Goal: Navigation & Orientation: Find specific page/section

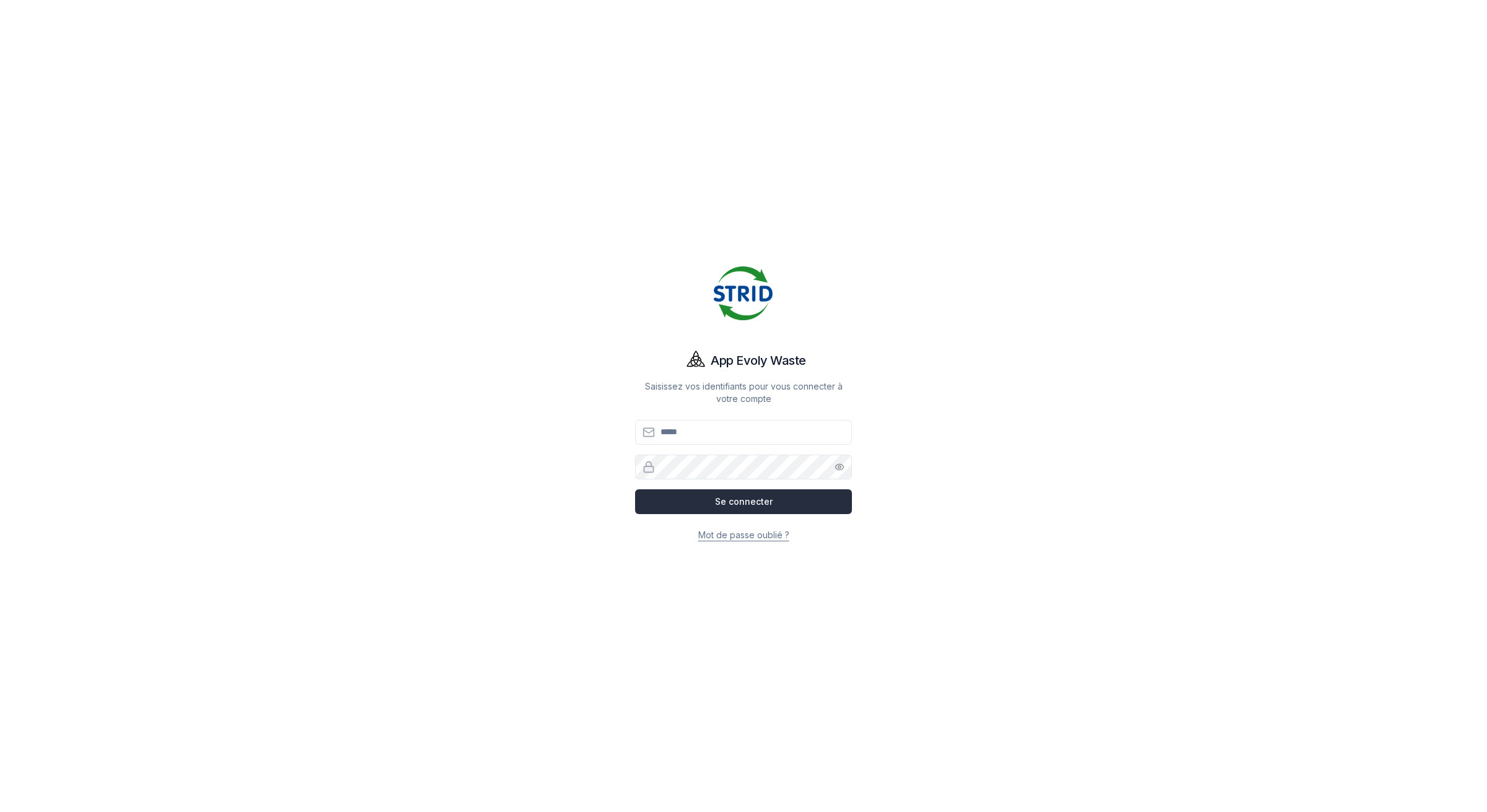
type input "**********"
click at [697, 504] on button "Se connecter" at bounding box center [743, 501] width 216 height 24
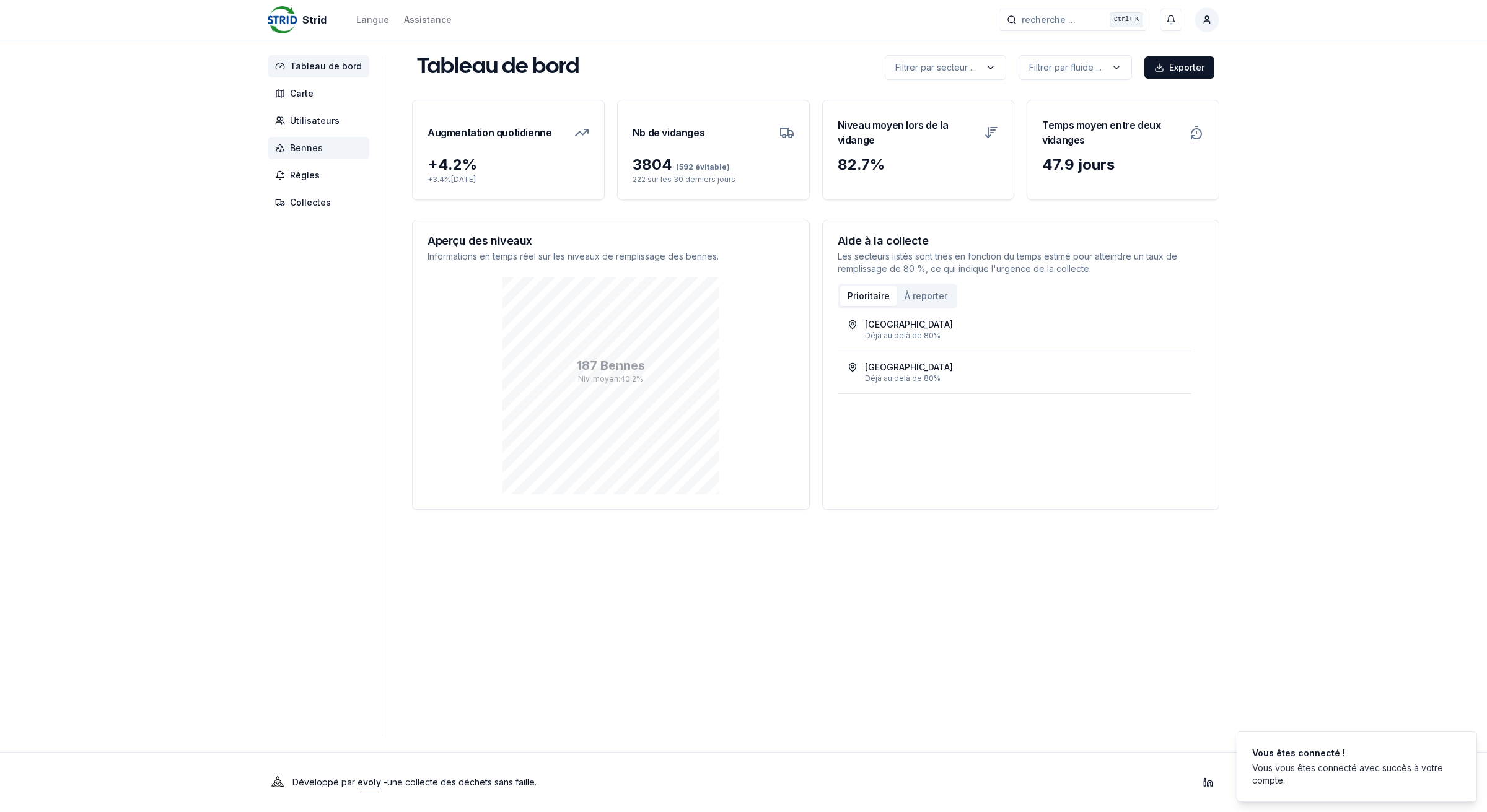
click at [332, 150] on span "Bennes" at bounding box center [319, 148] width 101 height 22
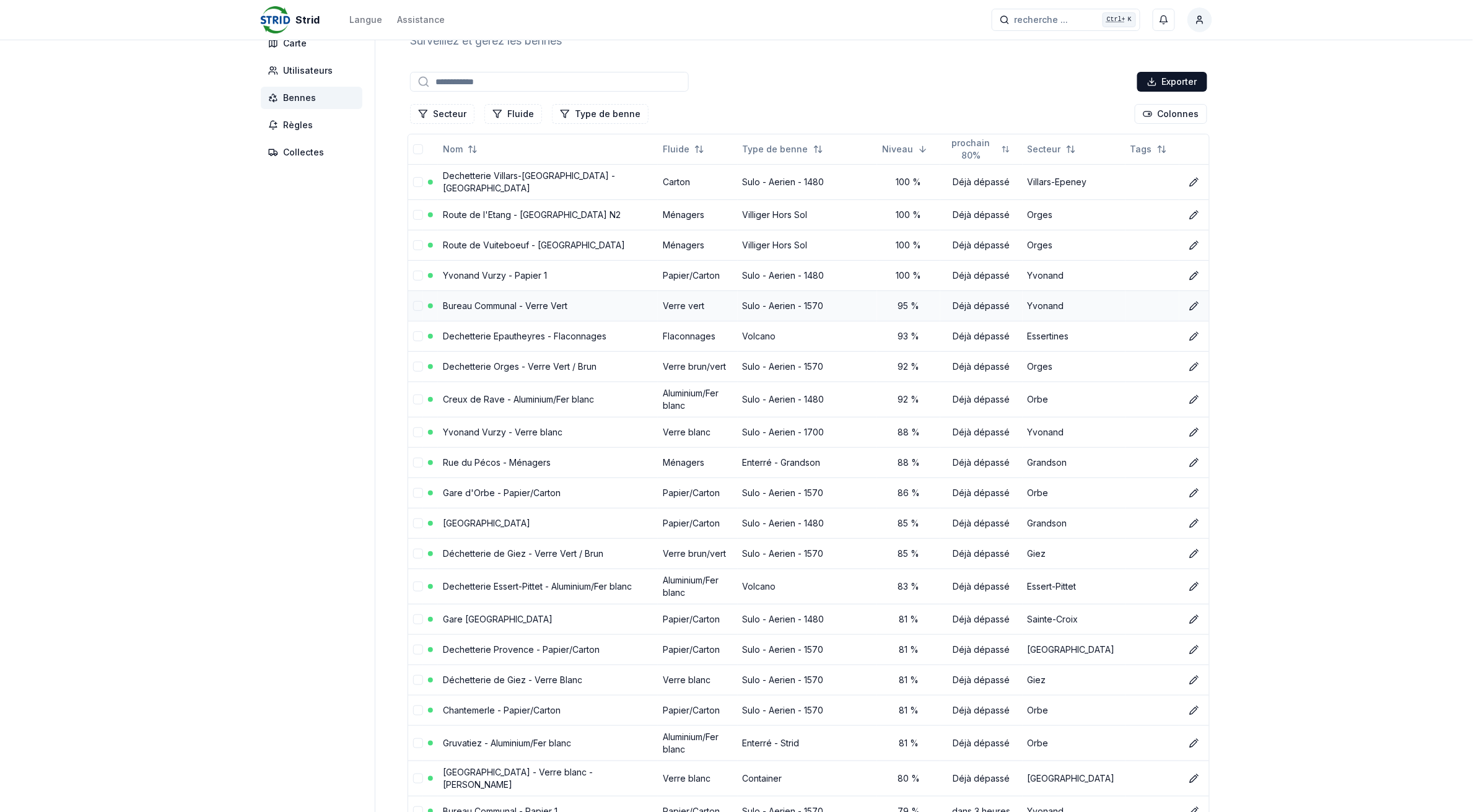
scroll to position [78, 0]
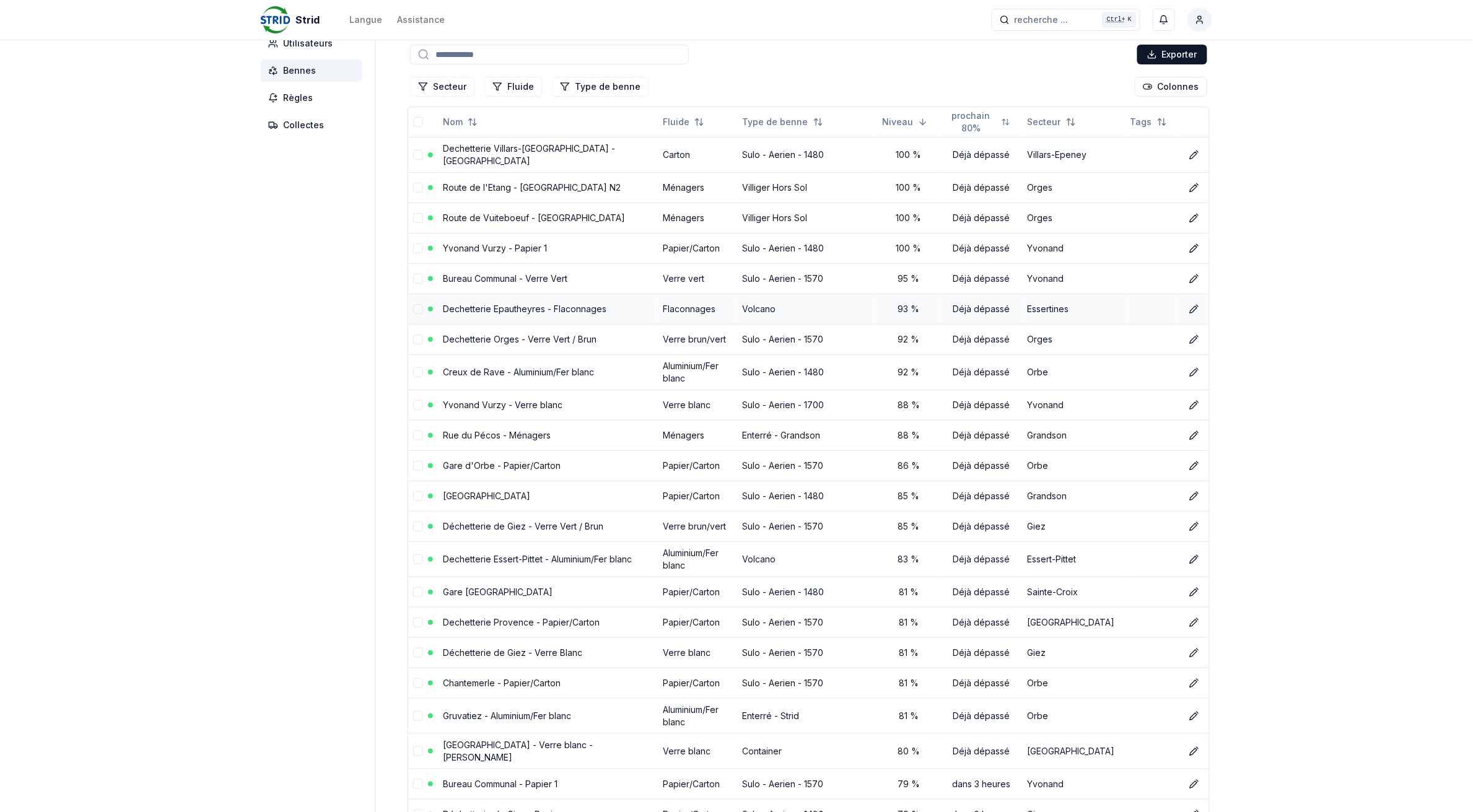
click at [520, 304] on link "Dechetterie Epautheyres - Flaconnages" at bounding box center [525, 308] width 164 height 10
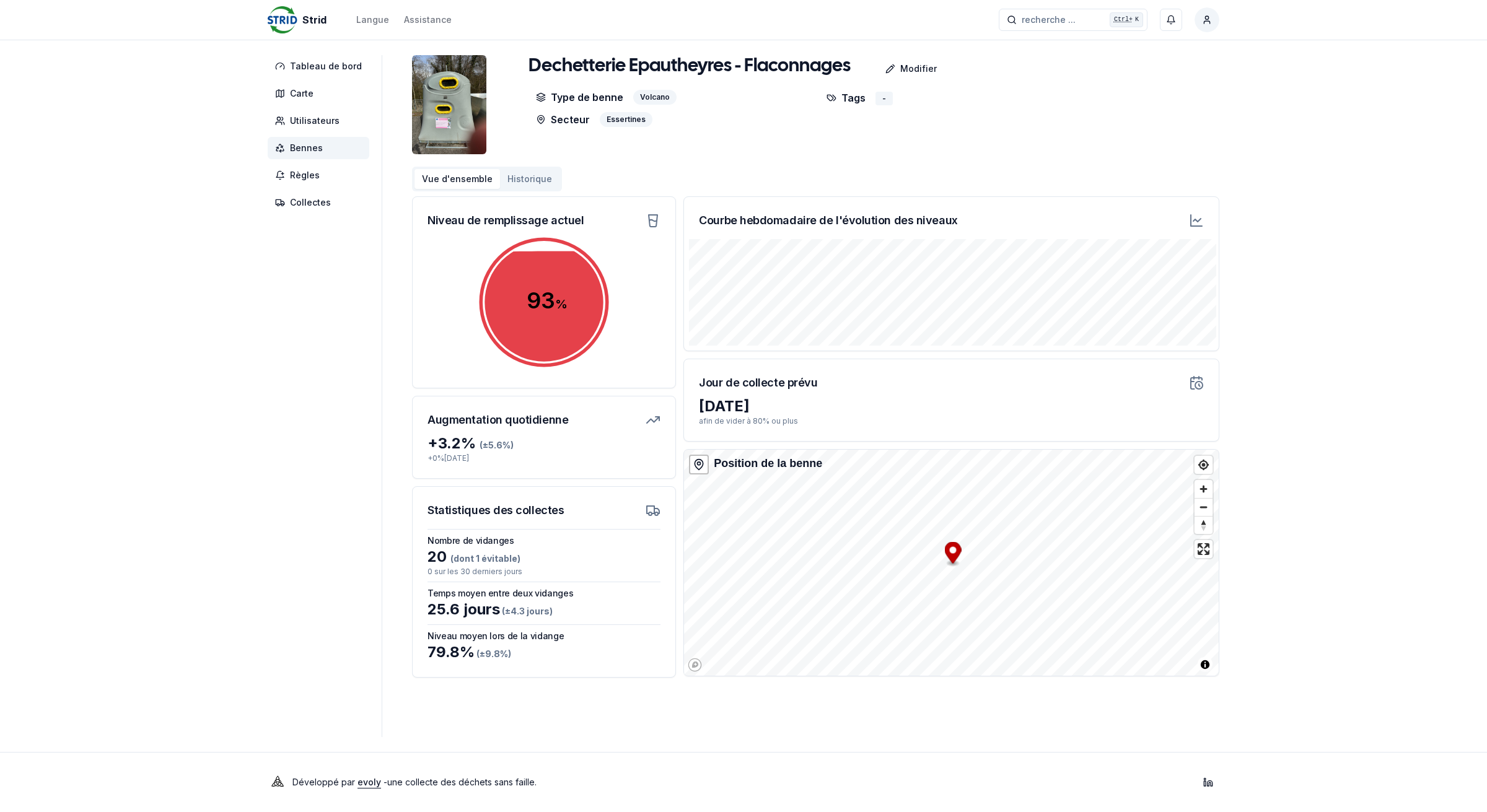
click at [320, 147] on span "Bennes" at bounding box center [305, 147] width 33 height 12
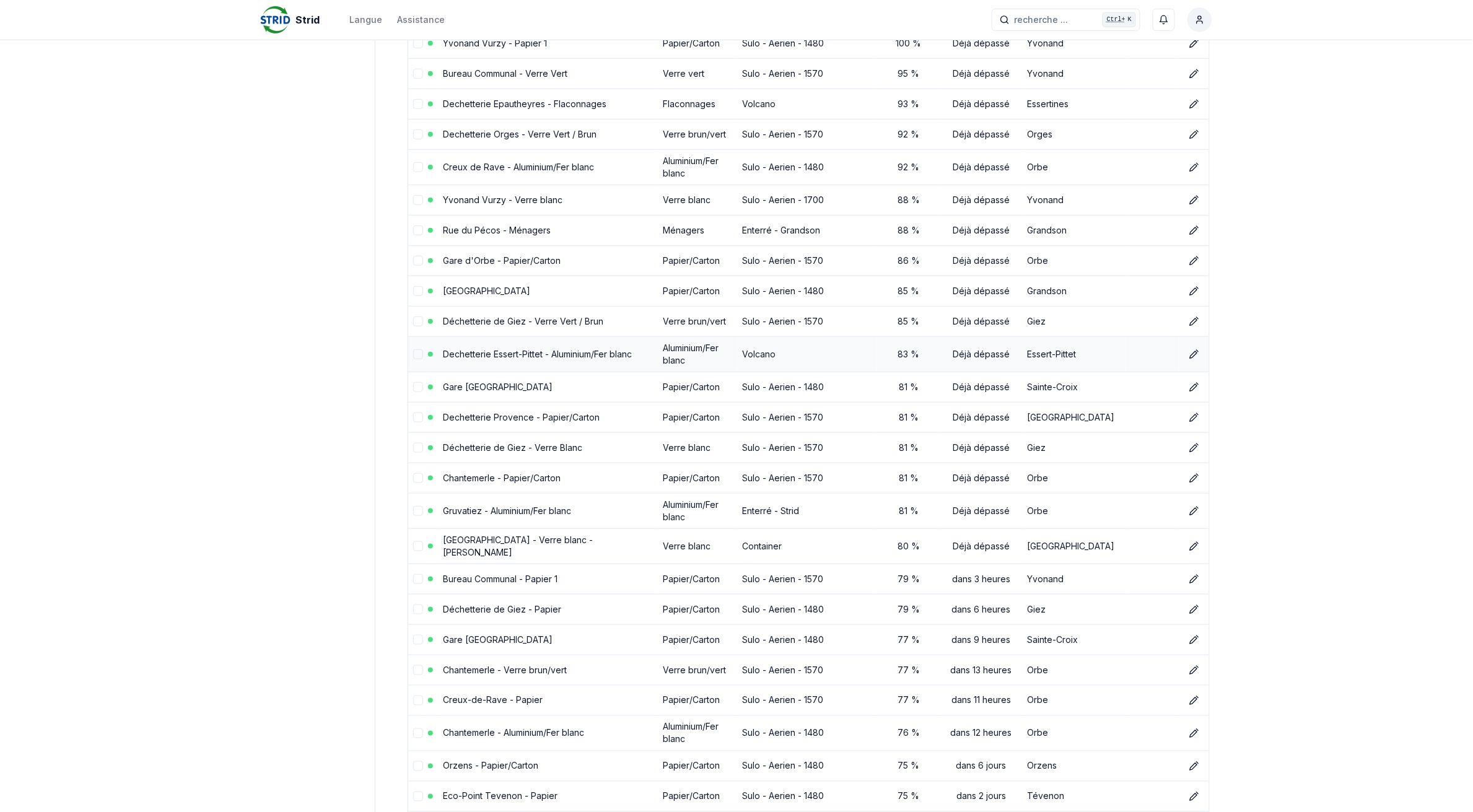
scroll to position [310, 0]
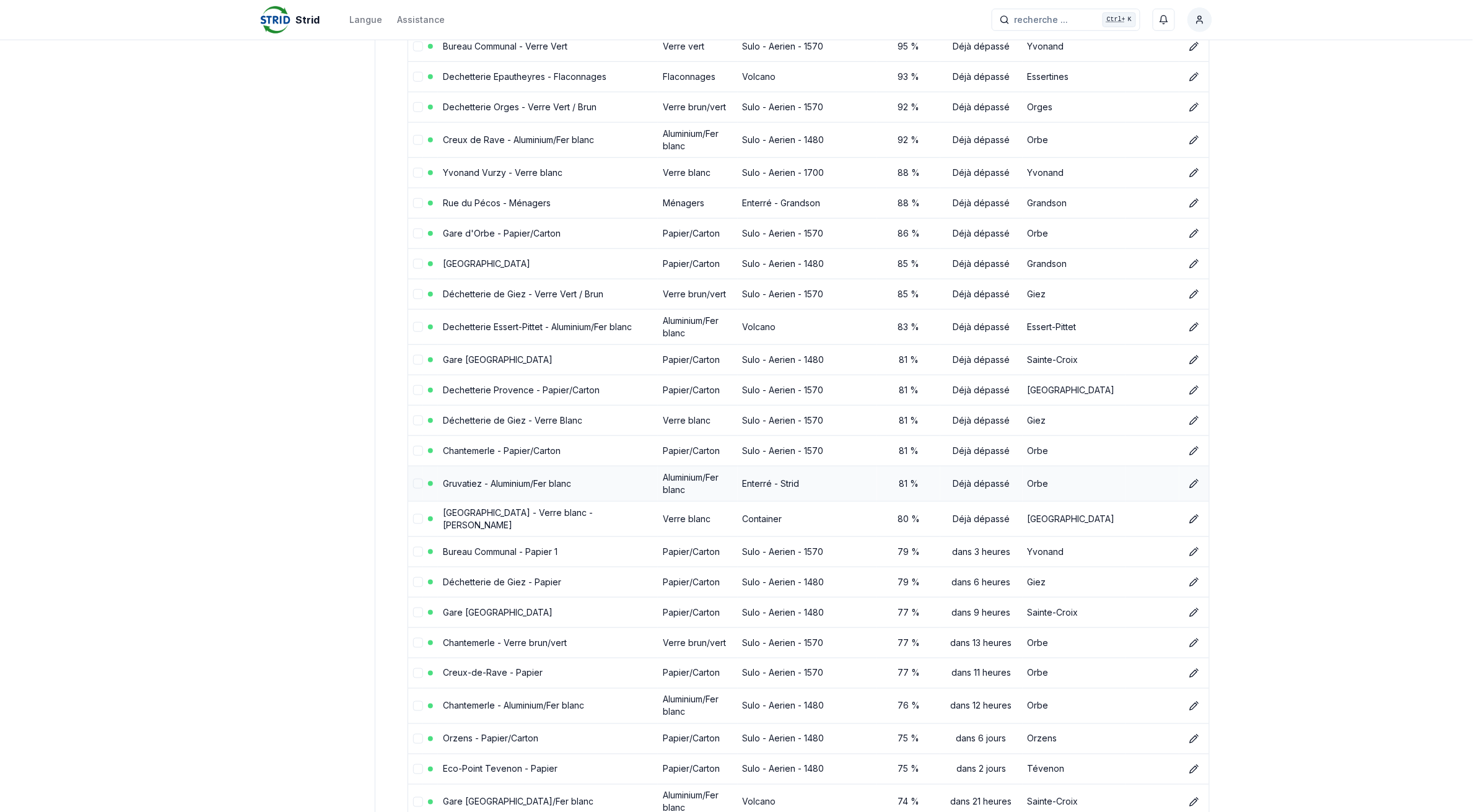
click at [510, 478] on link "Gruvatiez - Aluminium/Fer blanc" at bounding box center [507, 482] width 128 height 10
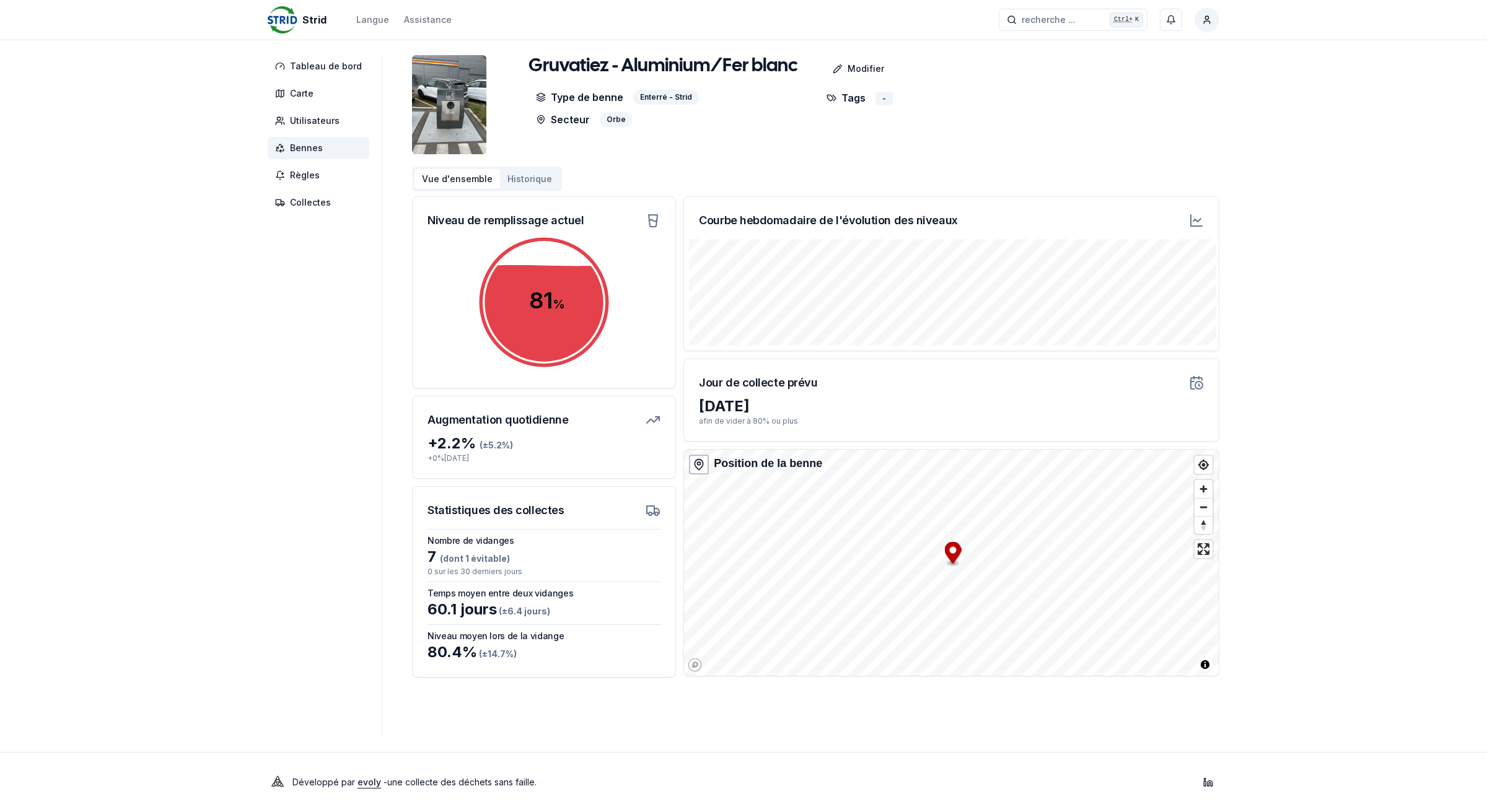
click at [326, 150] on span "Bennes" at bounding box center [319, 148] width 101 height 22
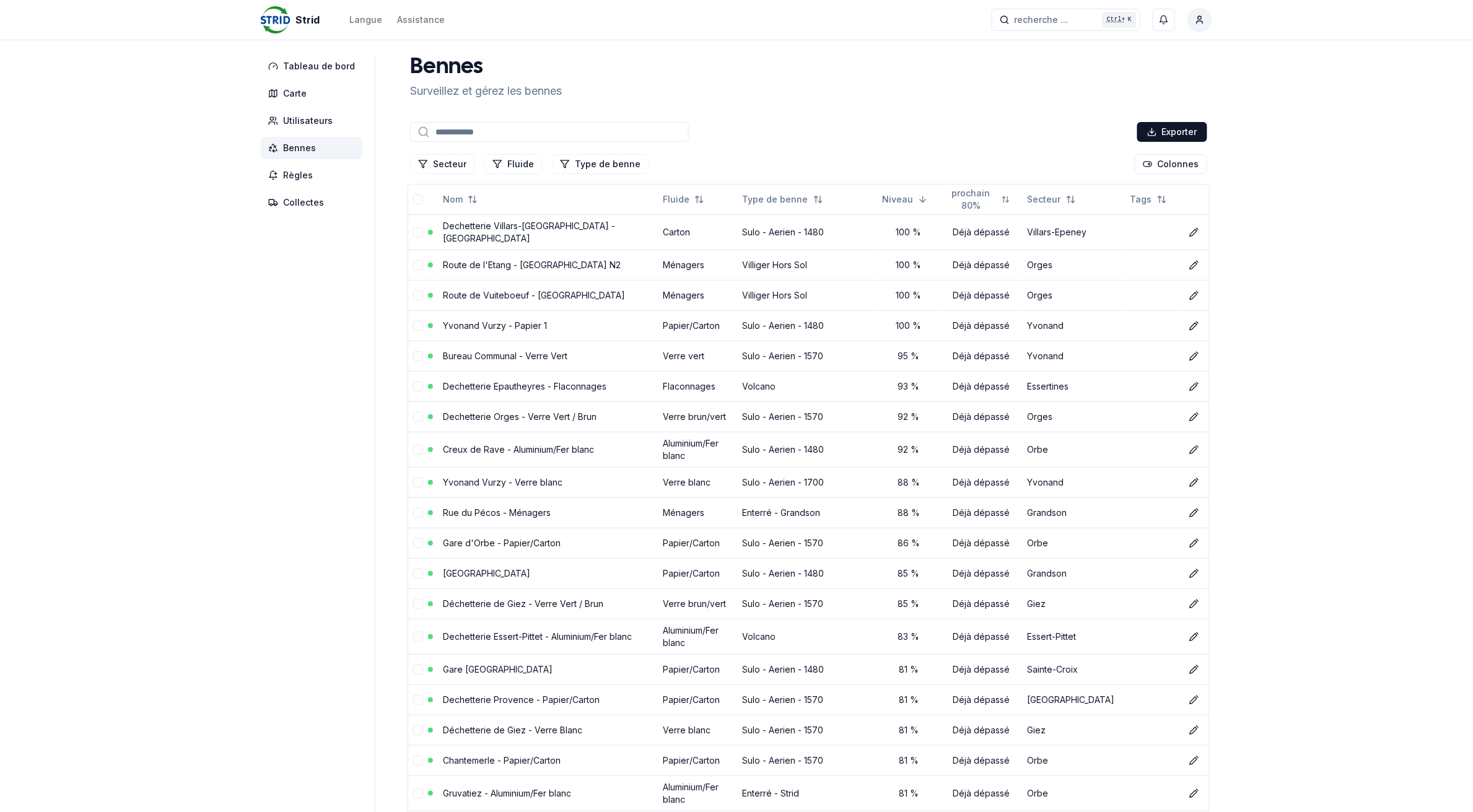
drag, startPoint x: 1404, startPoint y: 495, endPoint x: 1446, endPoint y: 480, distance: 44.6
click at [502, 133] on input at bounding box center [550, 131] width 279 height 20
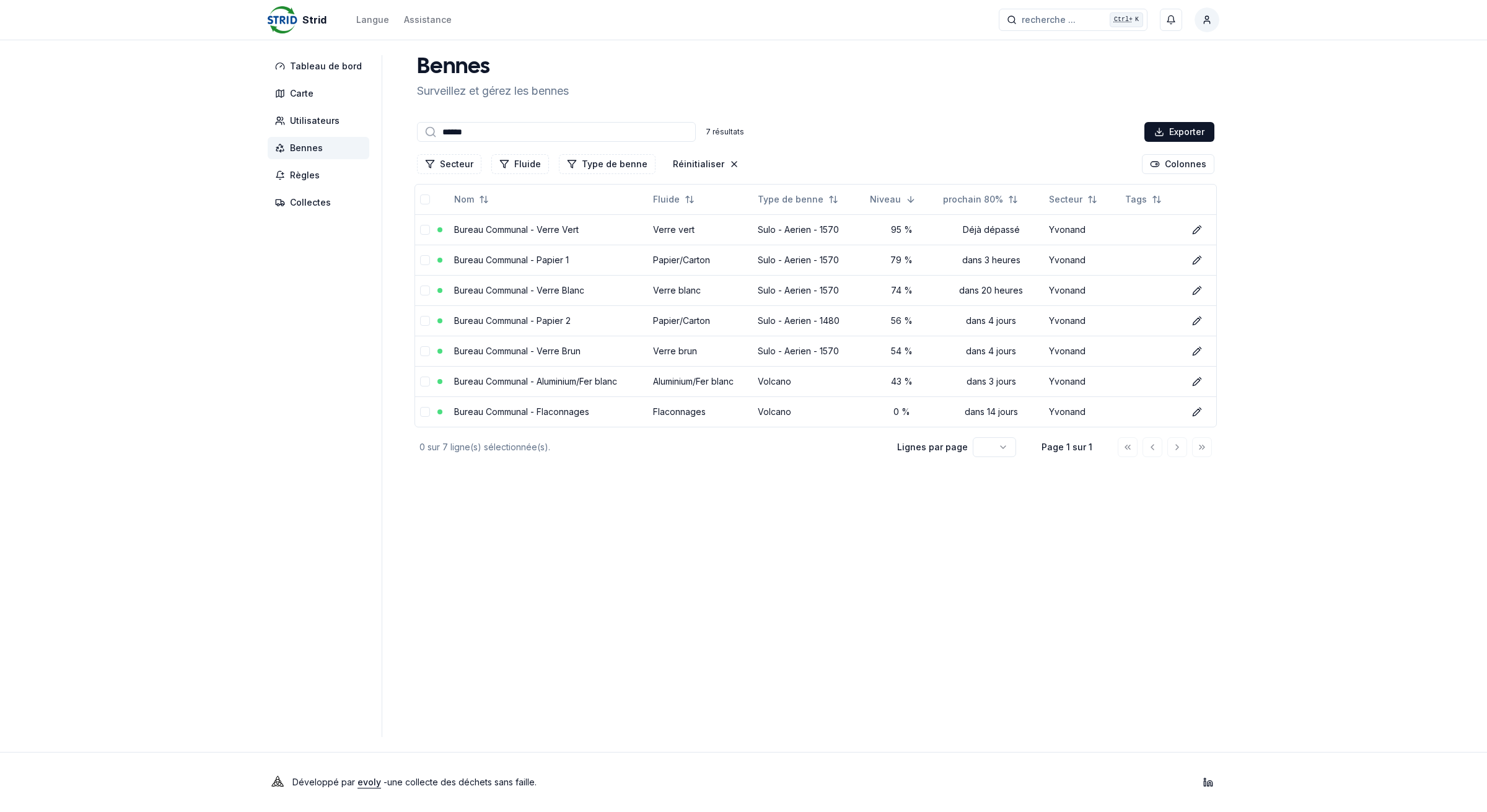
type input "******"
click at [1209, 22] on html "Strid Langue Assistance recherche ... recherche ... Ctrl+ K [PERSON_NAME] Table…" at bounding box center [743, 406] width 1487 height 812
click at [1153, 132] on div "Se déconnecter" at bounding box center [1149, 133] width 134 height 20
